Goal: Find specific page/section: Find specific page/section

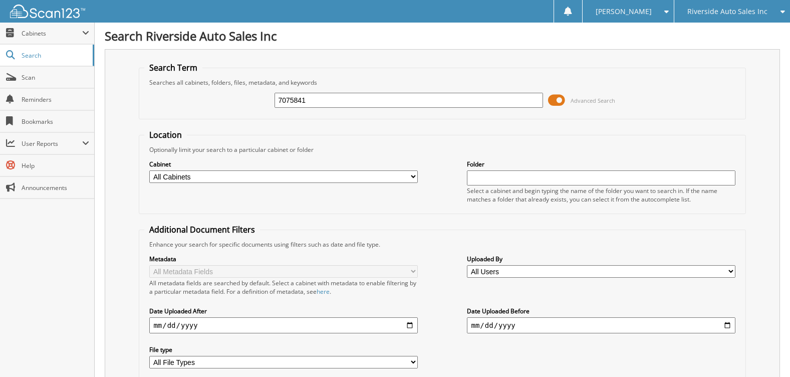
type input "7075841"
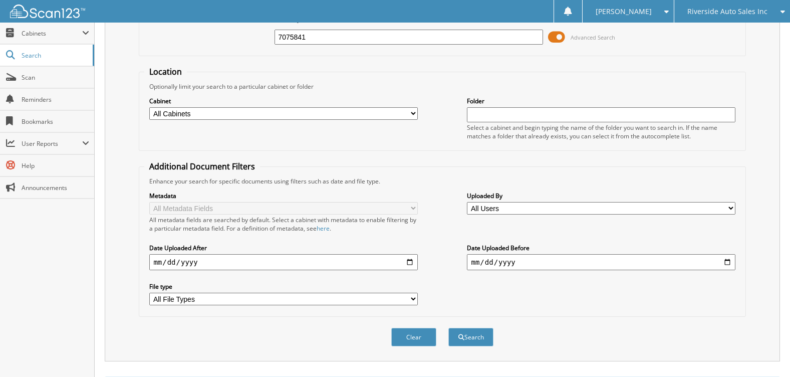
scroll to position [13, 0]
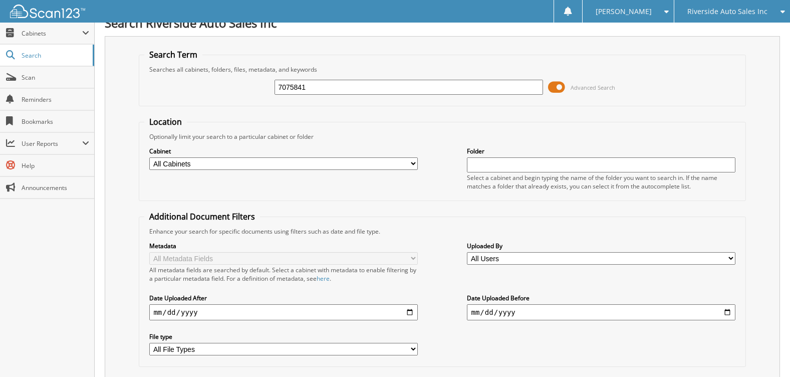
drag, startPoint x: 350, startPoint y: 91, endPoint x: 291, endPoint y: 90, distance: 58.6
click at [291, 90] on input "7075841" at bounding box center [409, 87] width 268 height 15
type input "7075556"
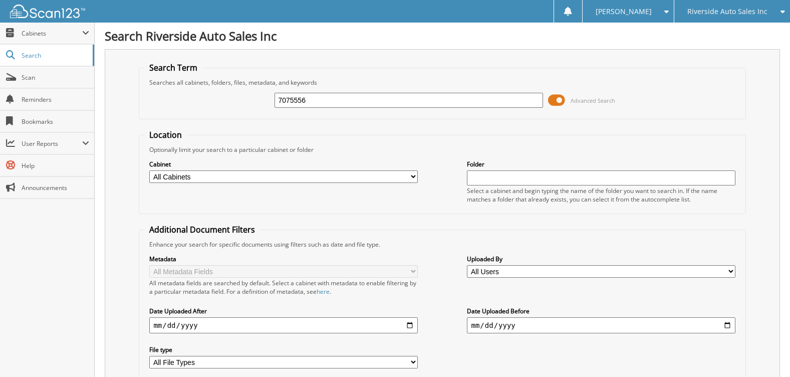
scroll to position [256, 0]
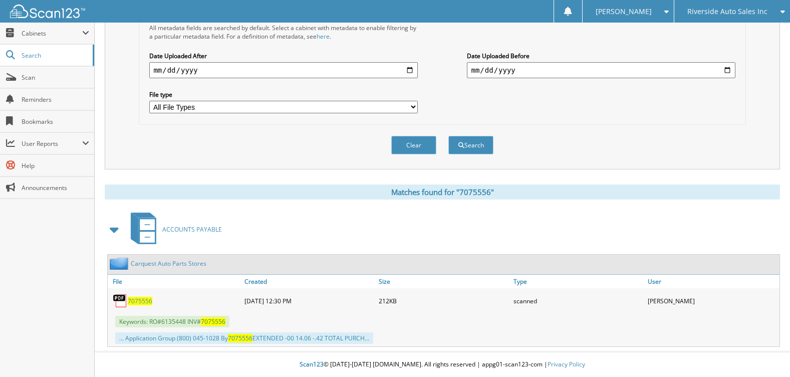
click at [147, 302] on span "7075556" at bounding box center [140, 301] width 25 height 9
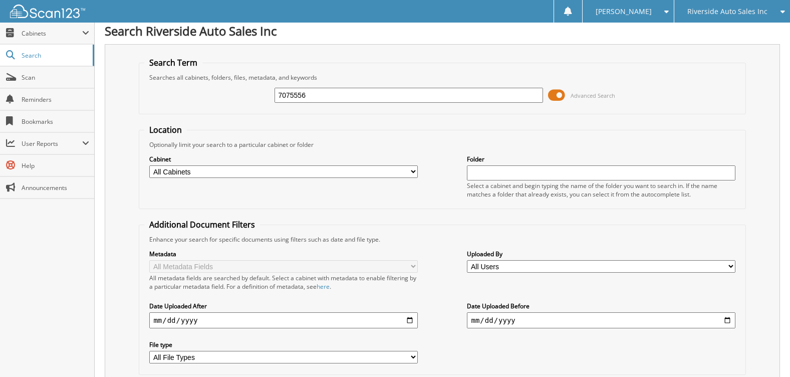
drag, startPoint x: 312, startPoint y: 95, endPoint x: 251, endPoint y: 94, distance: 61.1
click at [251, 94] on div "7075556 Advanced Search" at bounding box center [442, 95] width 596 height 27
type input "7075553"
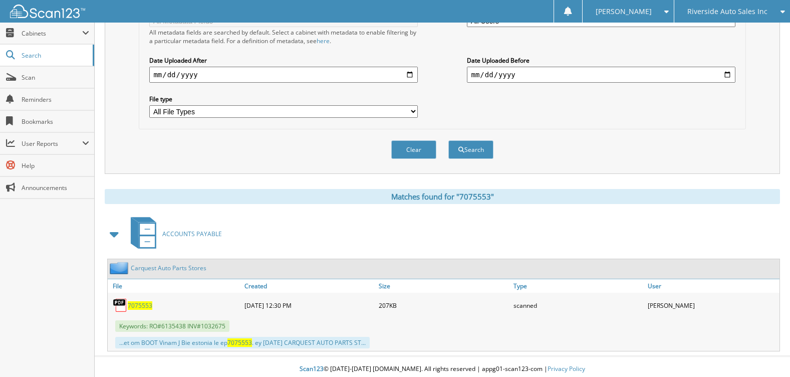
scroll to position [256, 0]
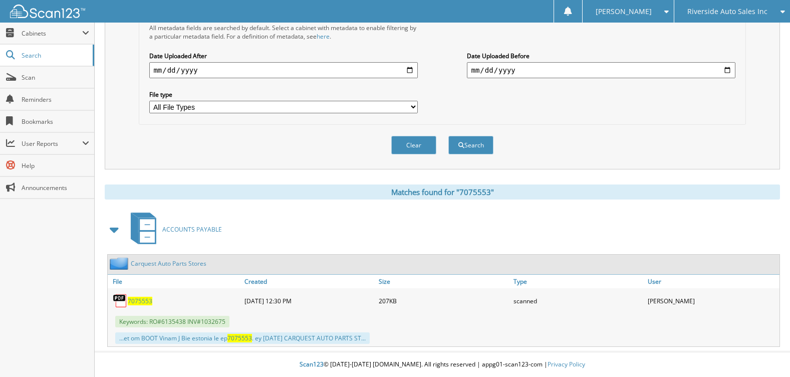
click at [139, 298] on span "7075553" at bounding box center [140, 301] width 25 height 9
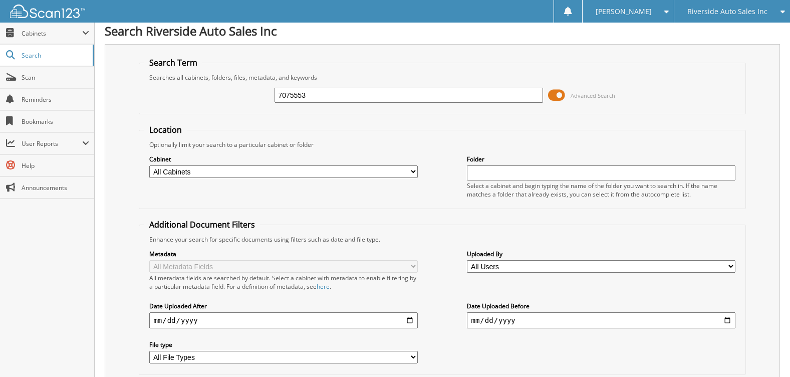
scroll to position [0, 0]
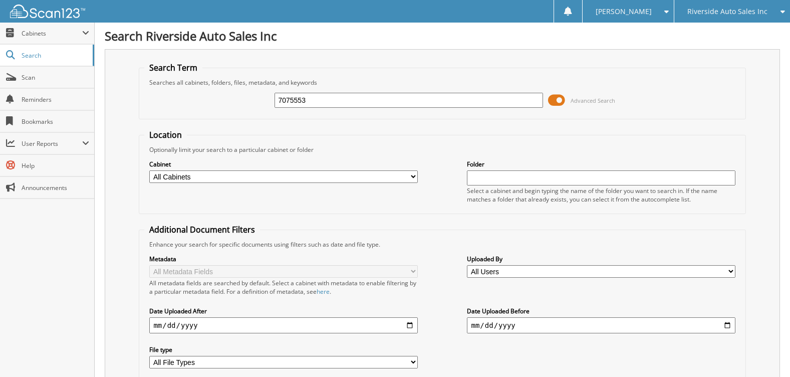
drag, startPoint x: 265, startPoint y: 106, endPoint x: 230, endPoint y: 106, distance: 35.1
click at [230, 106] on div "7075553 Advanced Search" at bounding box center [442, 100] width 596 height 27
type input "7075742"
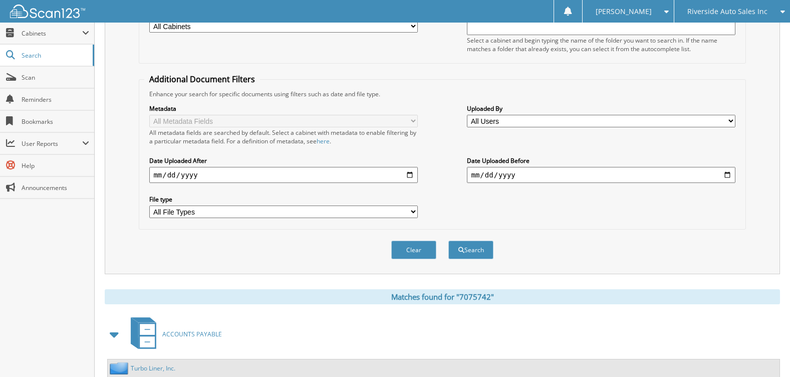
scroll to position [239, 0]
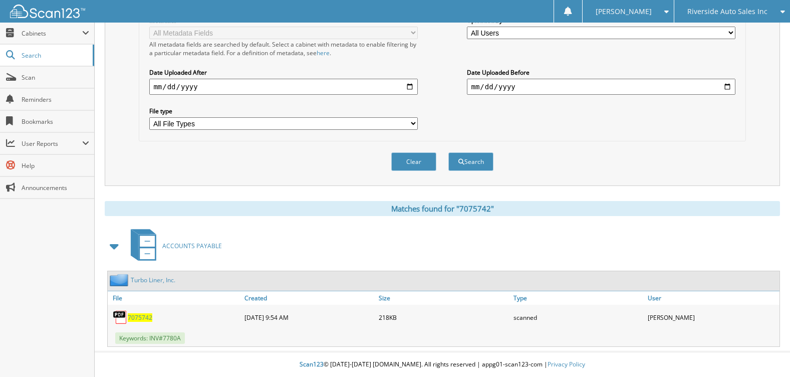
click at [143, 321] on span "7075742" at bounding box center [140, 317] width 25 height 9
click at [696, 13] on span "Riverside Auto Sales Inc" at bounding box center [728, 12] width 80 height 6
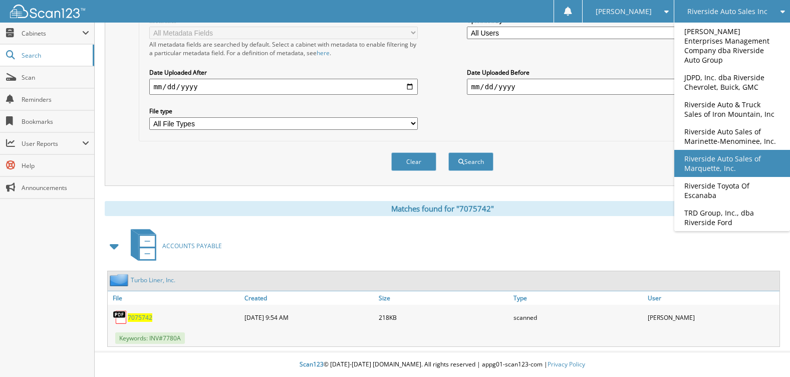
click at [724, 164] on link "Riverside Auto Sales of Marquette, Inc." at bounding box center [733, 163] width 116 height 27
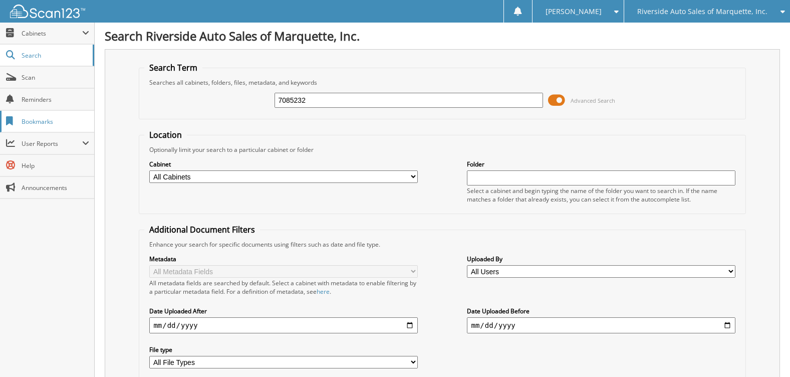
type input "7085232"
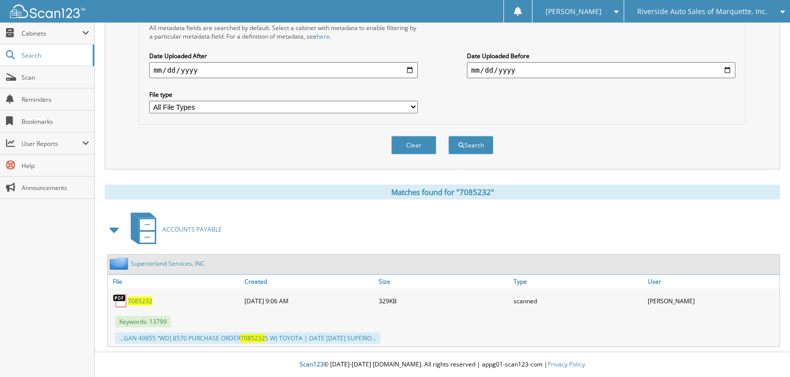
click at [138, 299] on span "7085232" at bounding box center [140, 301] width 25 height 9
